Goal: Information Seeking & Learning: Learn about a topic

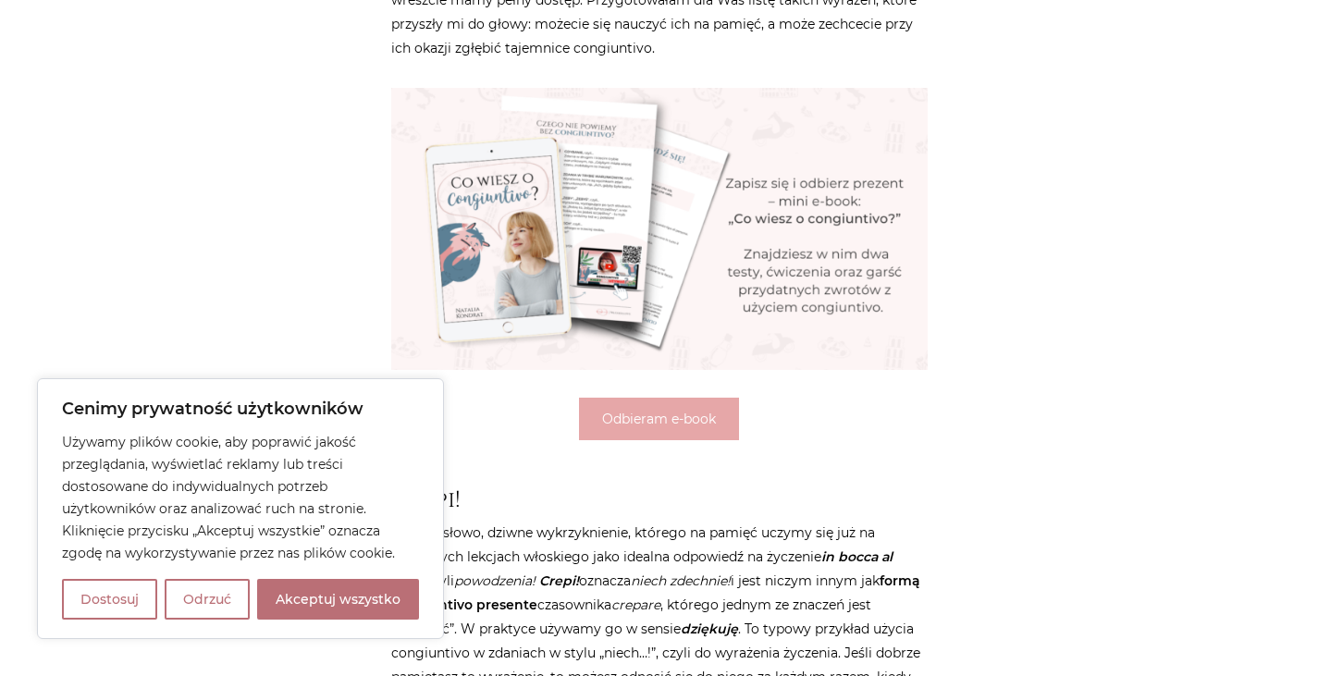
scroll to position [962, 0]
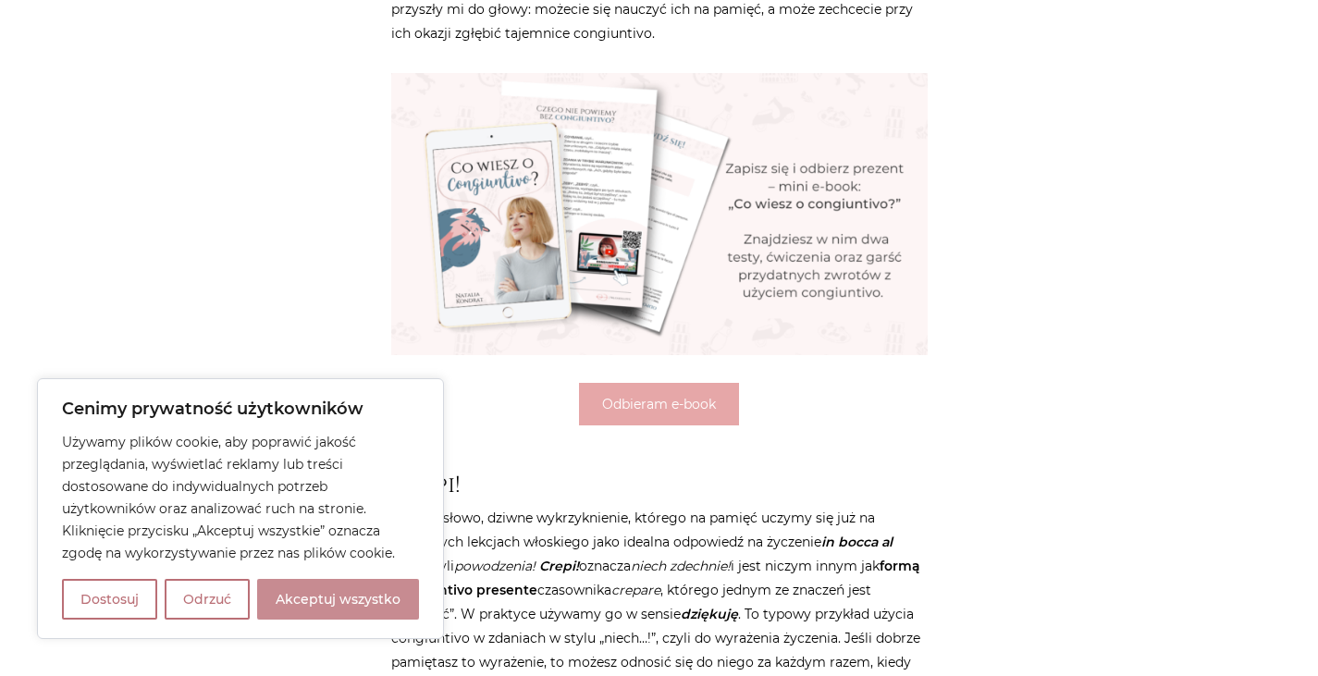
click at [320, 590] on button "Akceptuj wszystko" at bounding box center [338, 599] width 162 height 41
checkbox input "true"
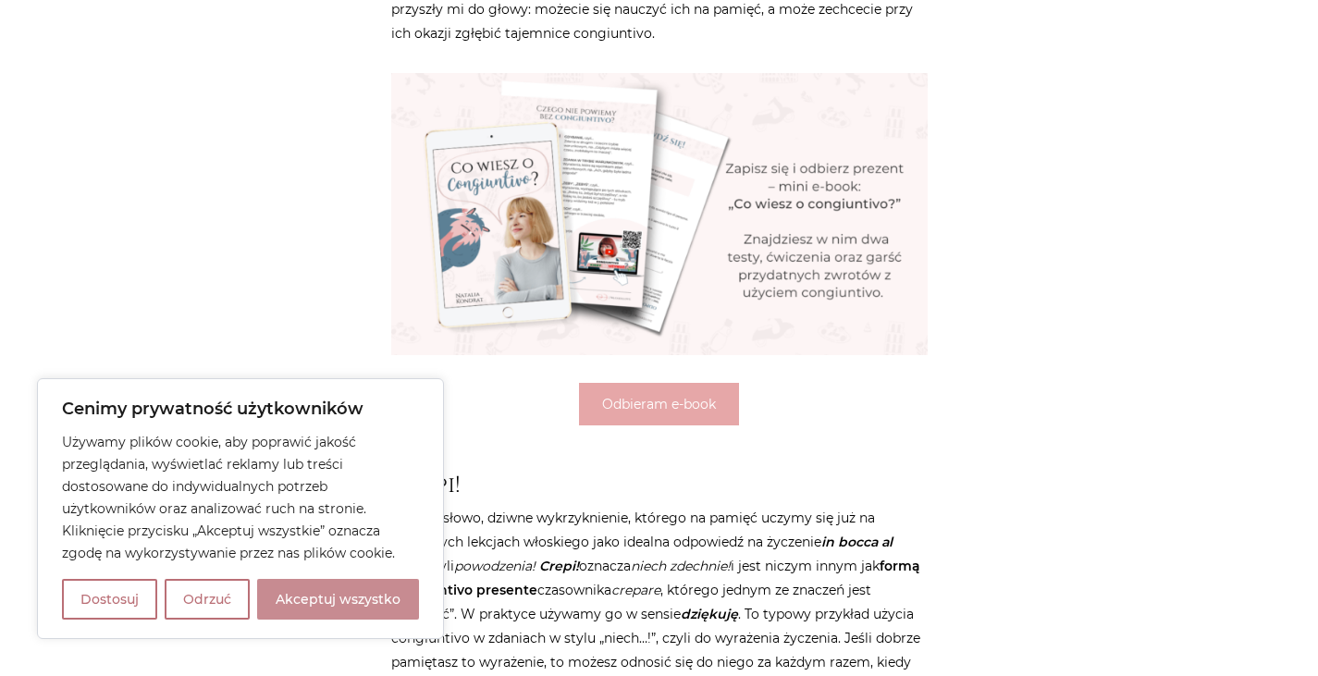
checkbox input "true"
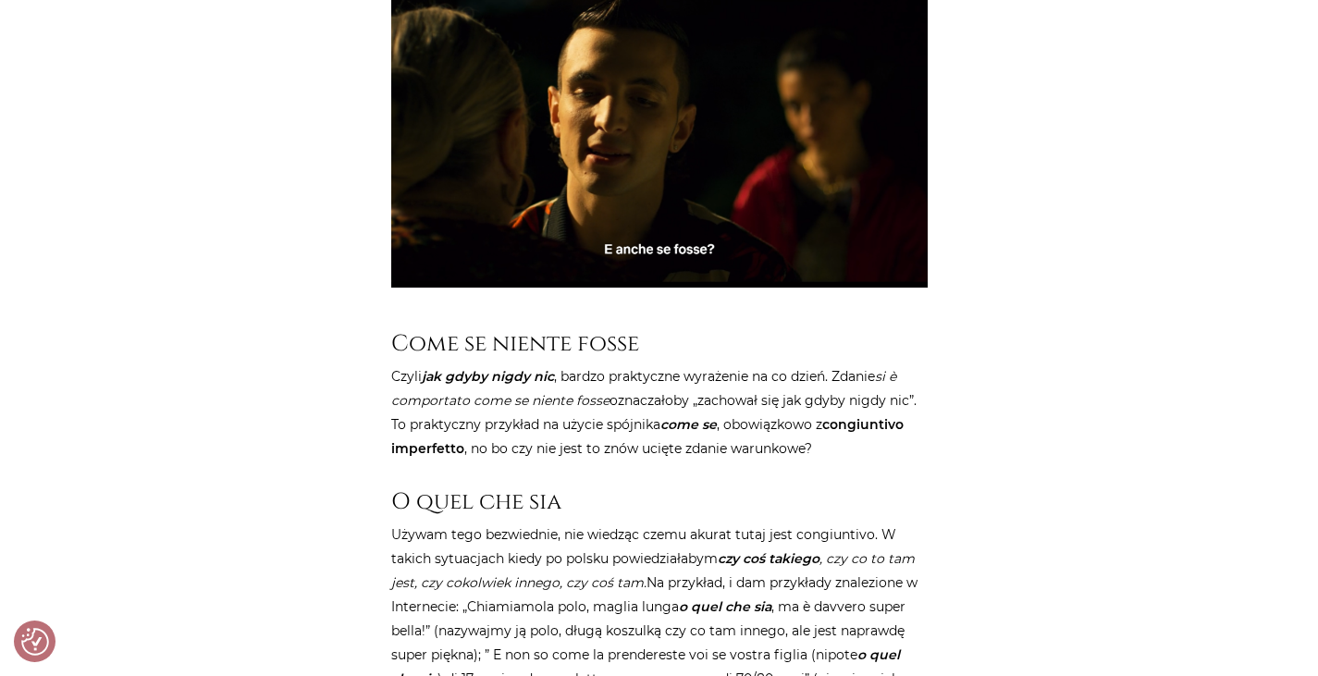
scroll to position [1966, 0]
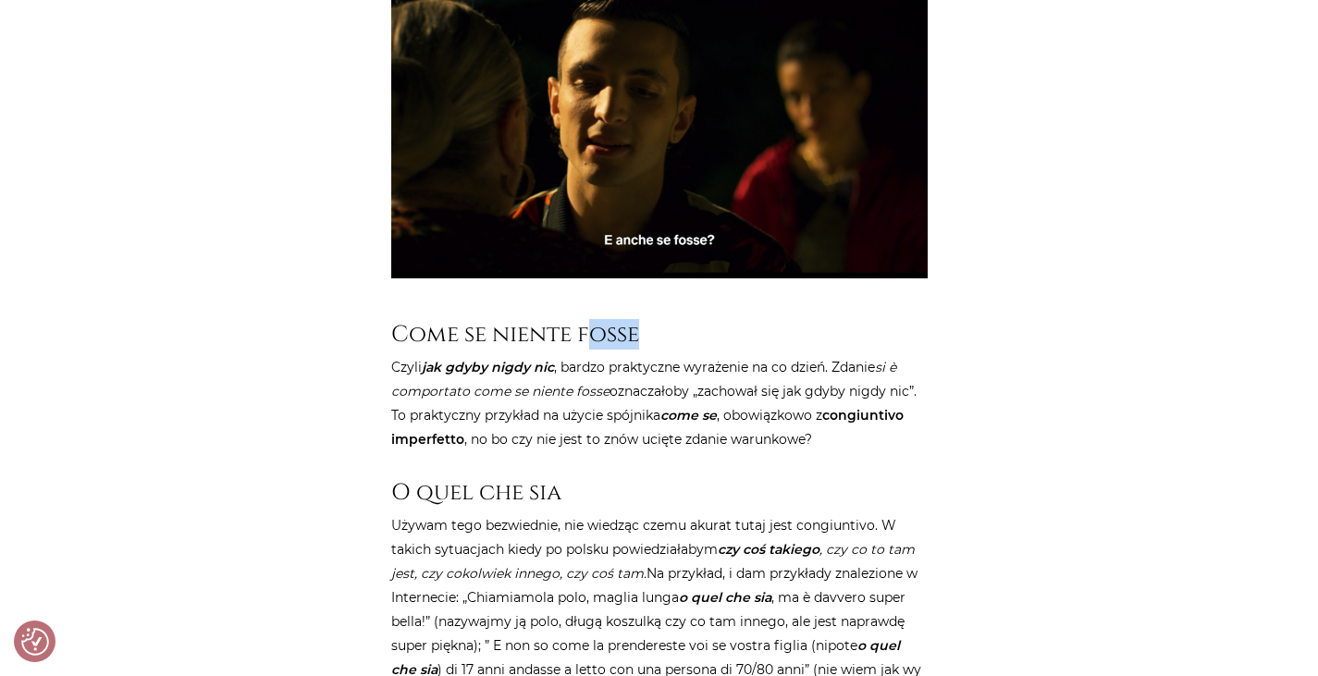
drag, startPoint x: 650, startPoint y: 334, endPoint x: 589, endPoint y: 329, distance: 61.2
click at [589, 329] on h3 "Come se niente fosse" at bounding box center [659, 334] width 536 height 27
click at [659, 382] on p "Czyli jak gdyby nigdy nic , bardzo praktyczne wyrażenie na co dzień. Zdanie si …" at bounding box center [659, 403] width 536 height 96
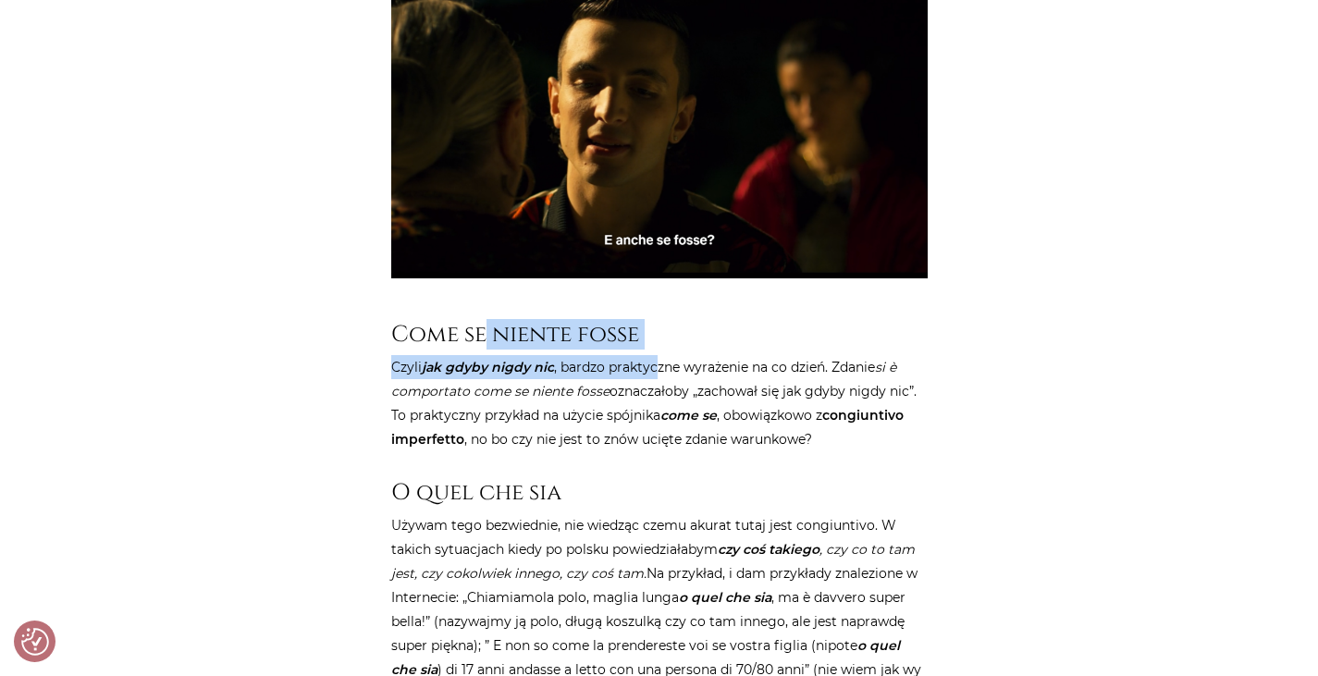
drag, startPoint x: 656, startPoint y: 347, endPoint x: 472, endPoint y: 343, distance: 183.1
click at [472, 343] on article "Strona główna / Blog / Jak to powiedzieć? / 10 bardzo praktycznych wyrażeń z uż…" at bounding box center [659, 670] width 536 height 4823
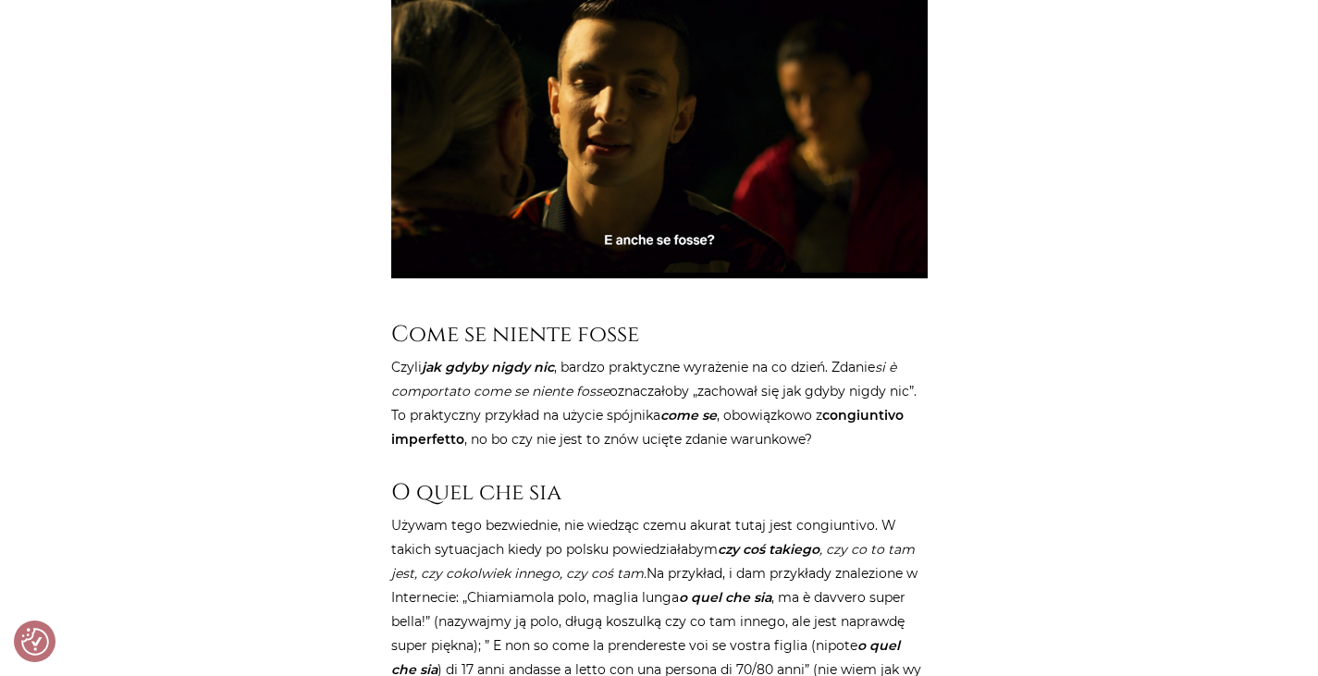
click at [420, 340] on h3 "Come se niente fosse" at bounding box center [659, 334] width 536 height 27
drag, startPoint x: 399, startPoint y: 335, endPoint x: 645, endPoint y: 327, distance: 247.0
click at [645, 327] on h3 "Come se niente fosse" at bounding box center [659, 334] width 536 height 27
copy h3 "Come se niente fosse"
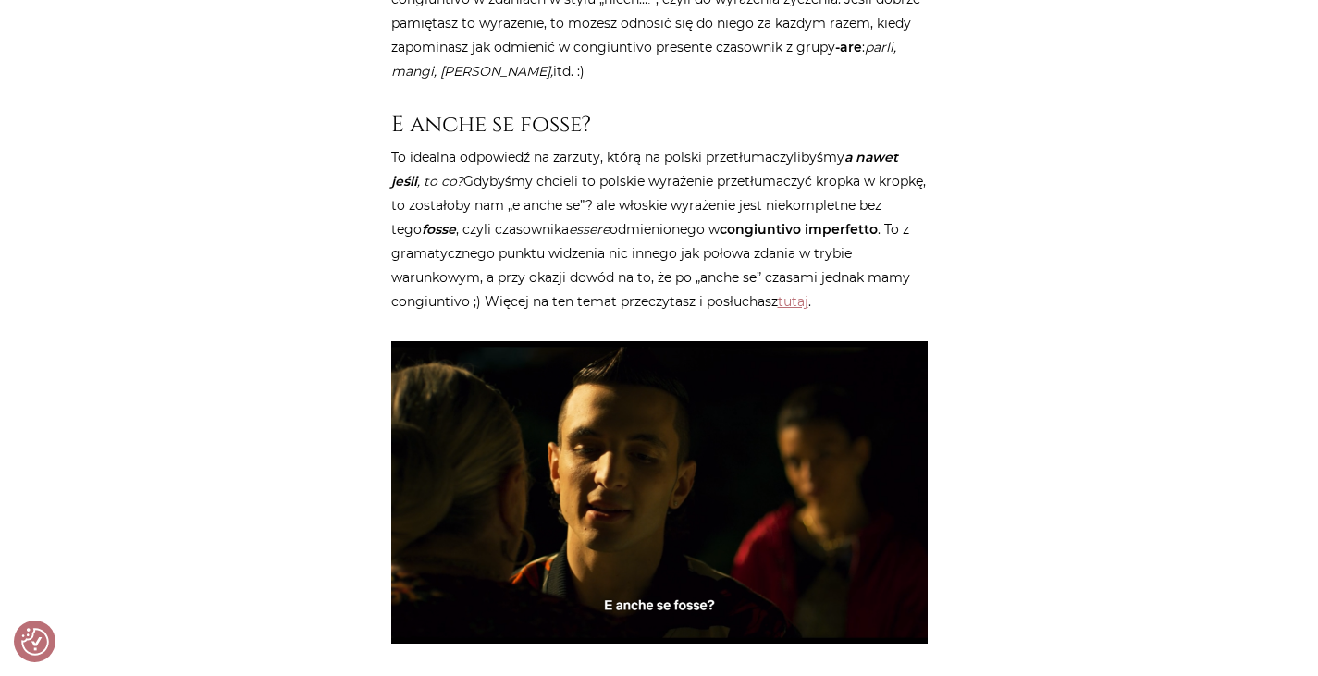
scroll to position [1638, 0]
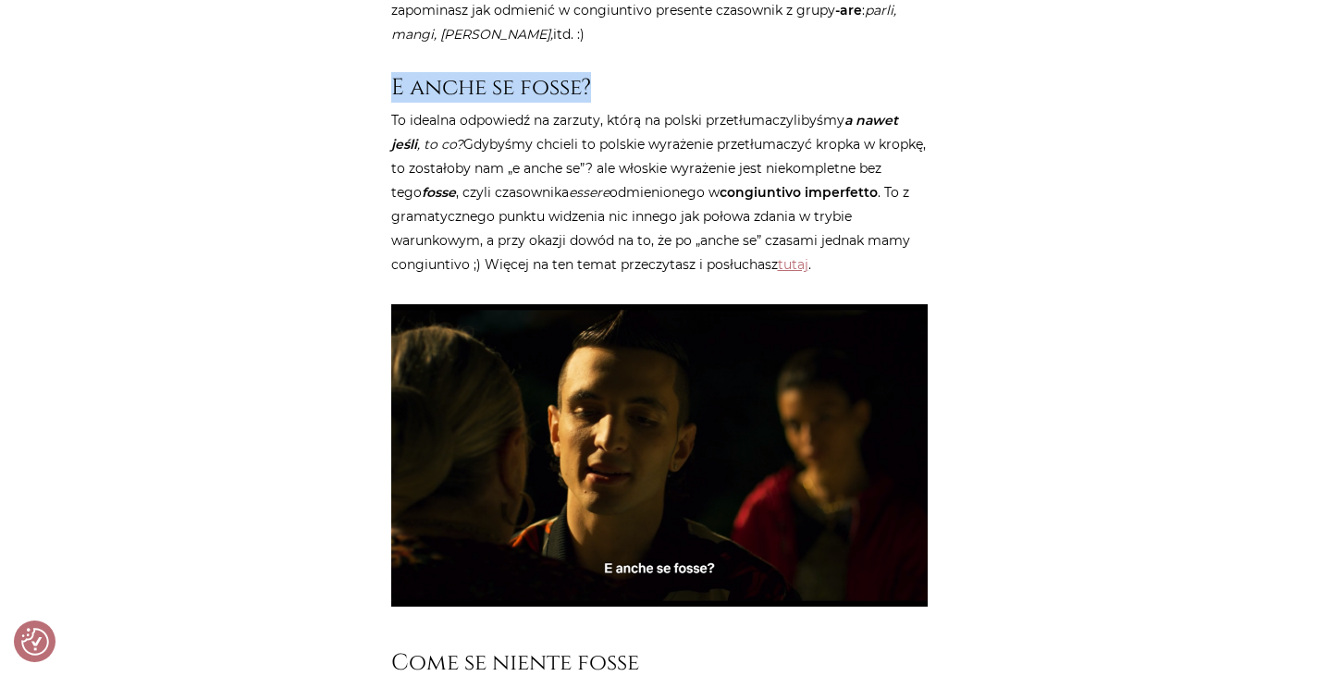
drag, startPoint x: 604, startPoint y: 88, endPoint x: 394, endPoint y: 88, distance: 209.9
click at [394, 88] on h3 "E anche se fosse?" at bounding box center [659, 87] width 536 height 27
copy h3 "E anche se fosse?"
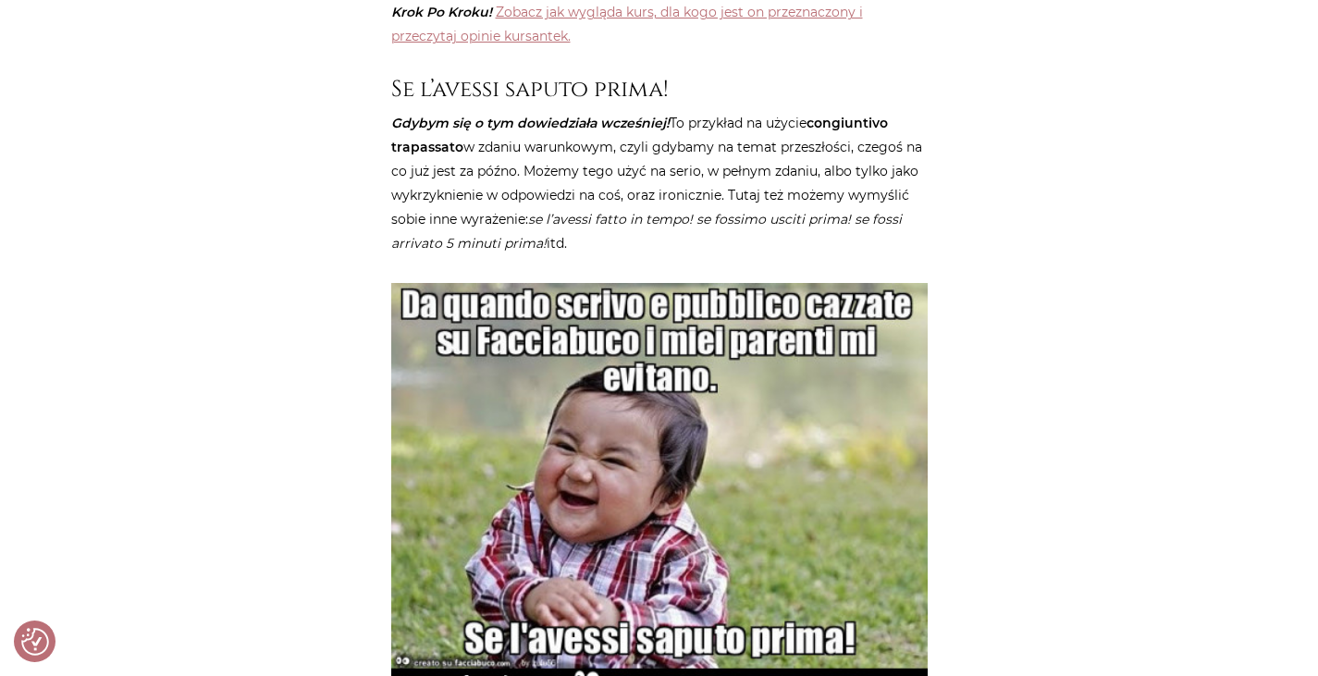
scroll to position [4319, 0]
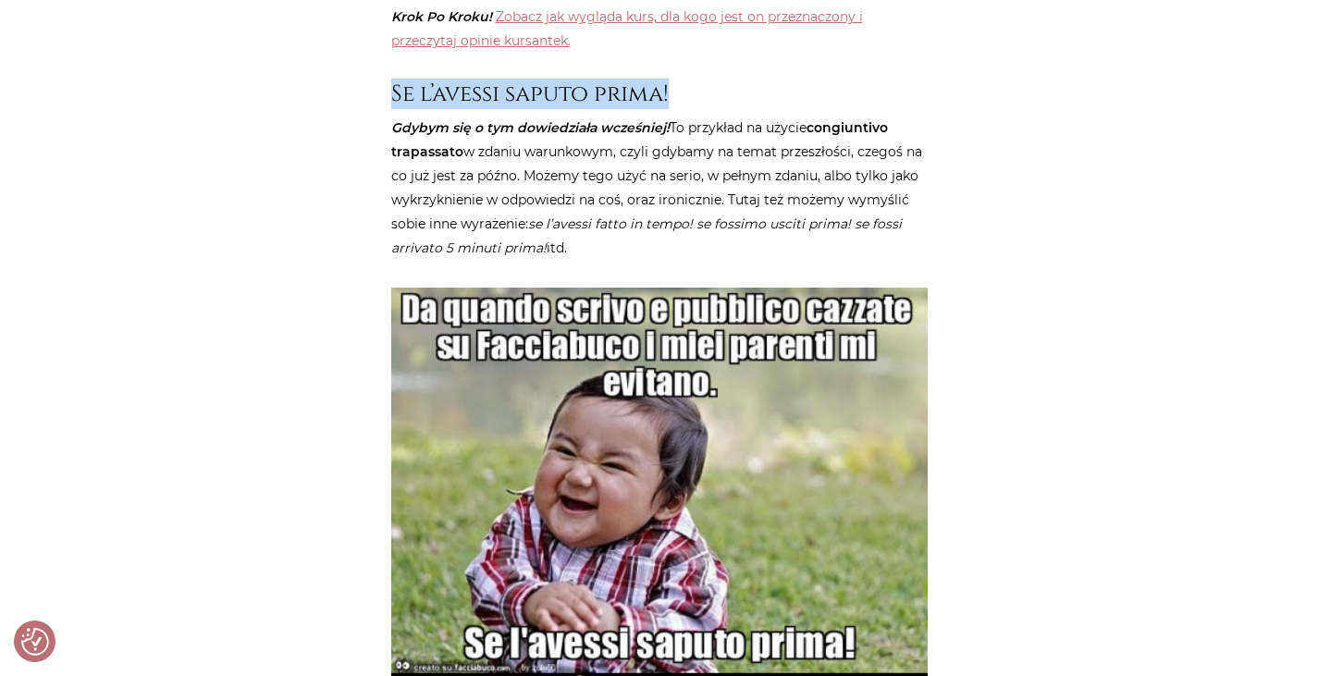
drag, startPoint x: 393, startPoint y: 69, endPoint x: 678, endPoint y: 69, distance: 284.8
click at [678, 80] on h3 "Se l’avessi saputo prima!" at bounding box center [659, 93] width 536 height 27
copy h3 "Se l’avessi saputo prima!"
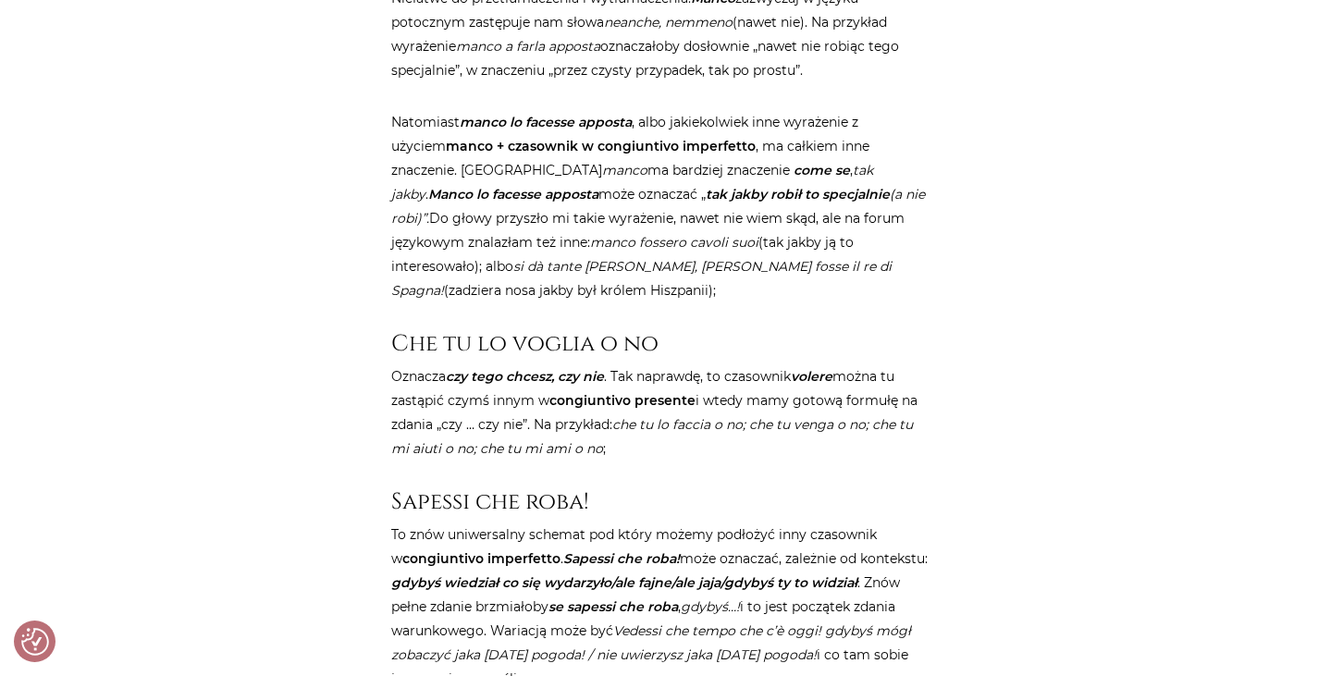
scroll to position [3590, 0]
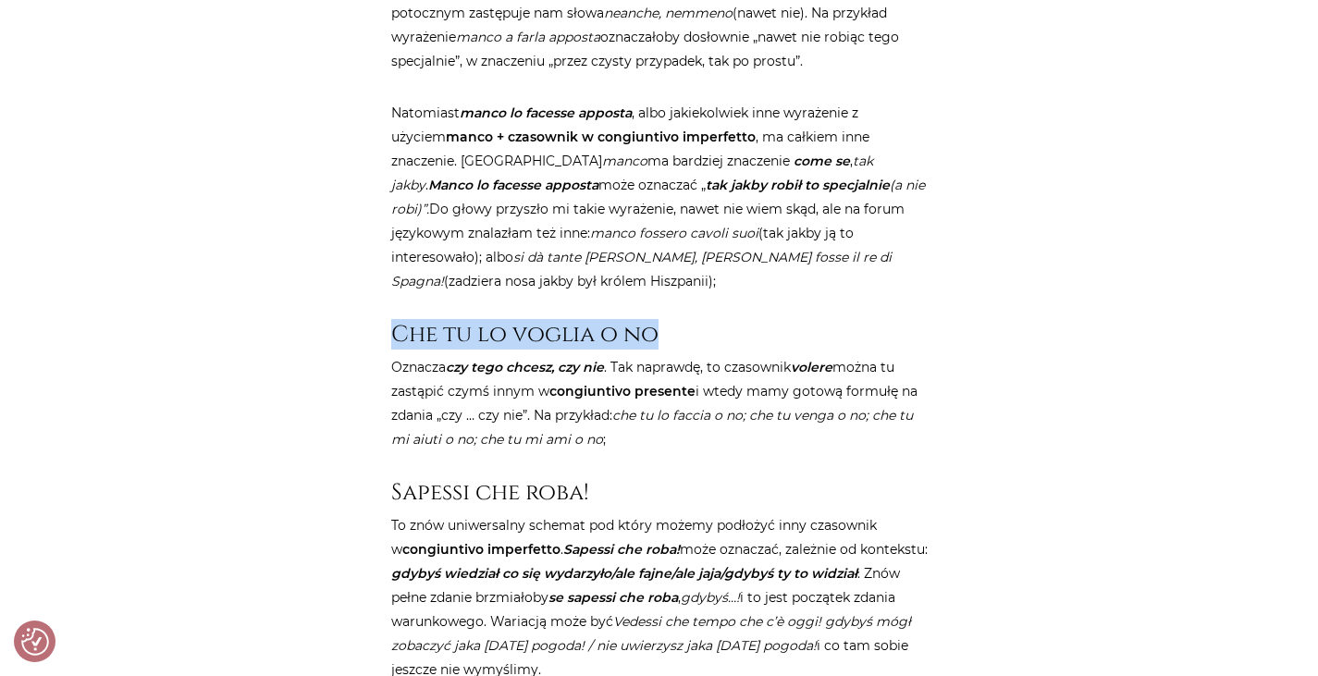
drag, startPoint x: 393, startPoint y: 311, endPoint x: 657, endPoint y: 309, distance: 264.5
click at [657, 321] on h3 "Che tu lo voglia o no" at bounding box center [659, 334] width 536 height 27
copy h3 "Che tu lo voglia o no"
